Goal: Information Seeking & Learning: Learn about a topic

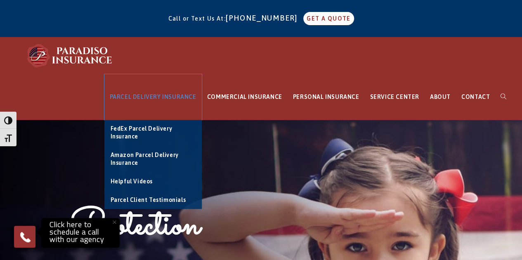
click at [154, 99] on span "PARCEL DELIVERY INSURANCE" at bounding box center [153, 97] width 87 height 7
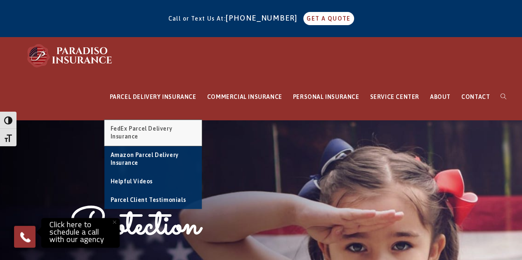
click at [143, 132] on span "FedEx Parcel Delivery Insurance" at bounding box center [142, 132] width 62 height 15
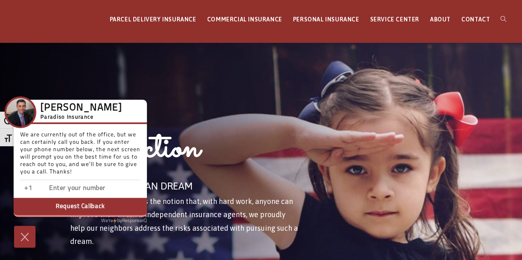
scroll to position [93, 0]
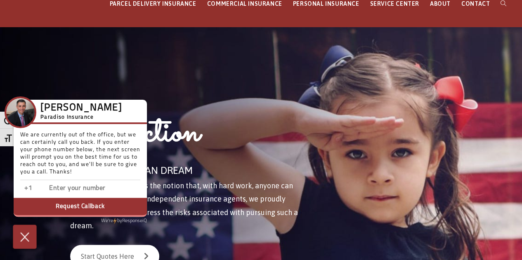
click at [26, 236] on img at bounding box center [25, 237] width 14 height 14
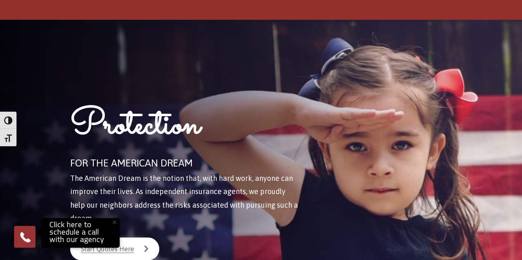
scroll to position [0, 0]
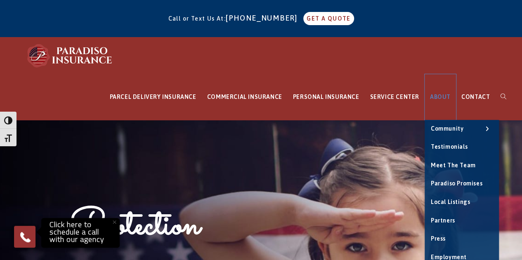
click at [440, 99] on span "ABOUT" at bounding box center [440, 97] width 21 height 7
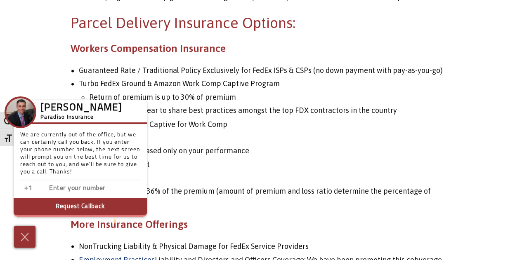
scroll to position [661, 0]
click at [22, 243] on img at bounding box center [25, 237] width 14 height 14
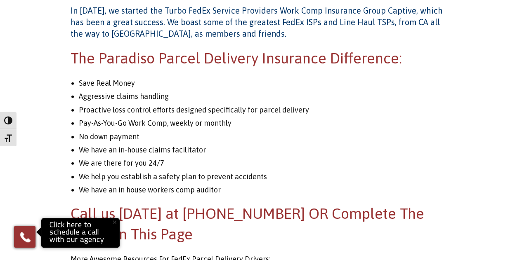
scroll to position [986, 0]
